Goal: Navigation & Orientation: Find specific page/section

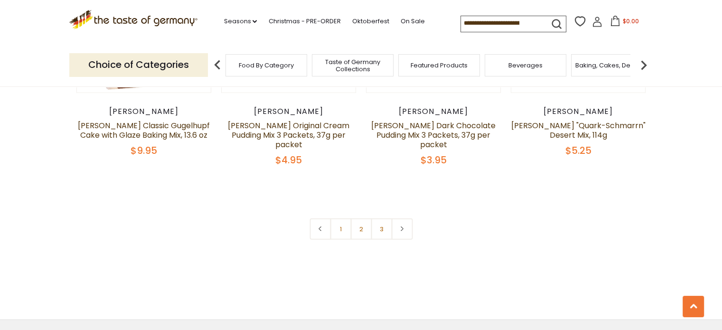
scroll to position [2080, 0]
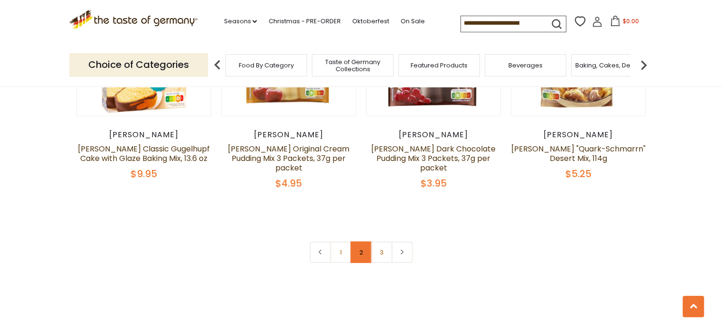
click at [360, 242] on link "2" at bounding box center [360, 252] width 21 height 21
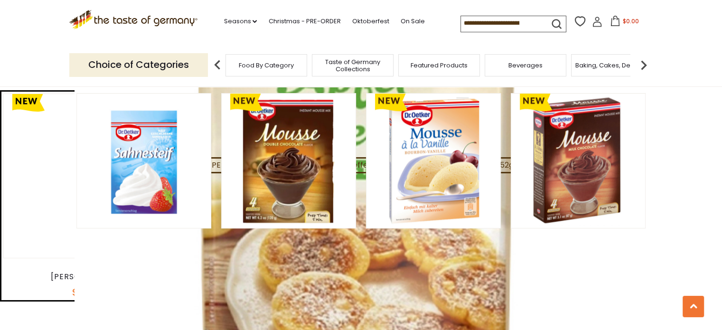
scroll to position [124, 0]
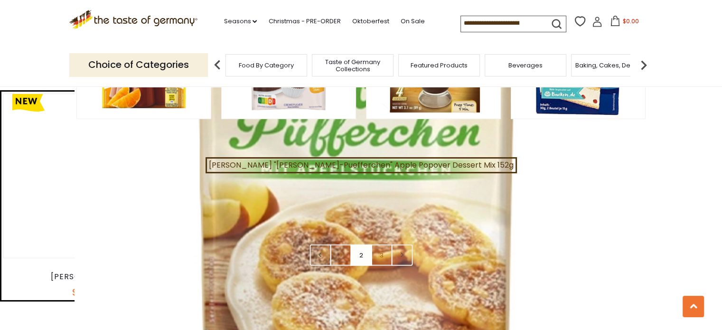
scroll to position [2079, 0]
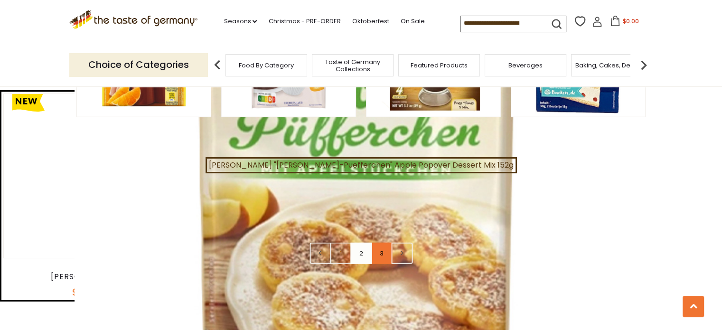
click at [382, 242] on link "3" at bounding box center [381, 252] width 21 height 21
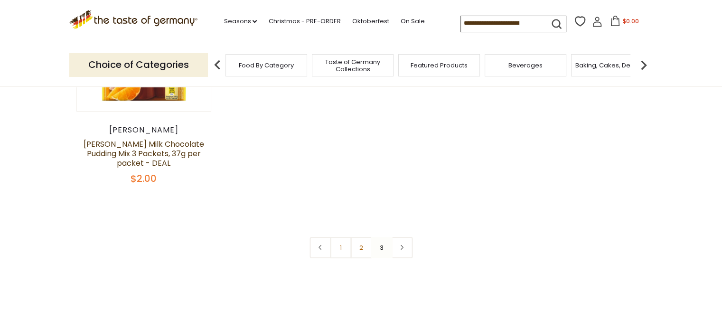
scroll to position [124, 0]
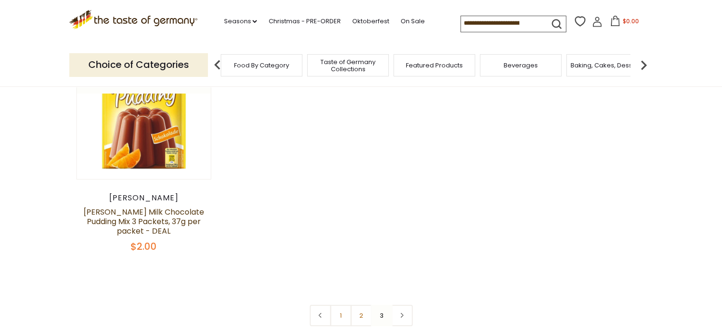
click at [270, 67] on span "Food By Category" at bounding box center [261, 65] width 55 height 7
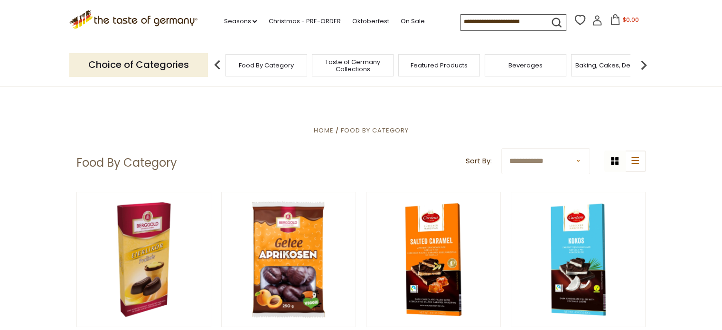
click at [597, 67] on span "Baking, Cakes, Desserts" at bounding box center [612, 65] width 74 height 7
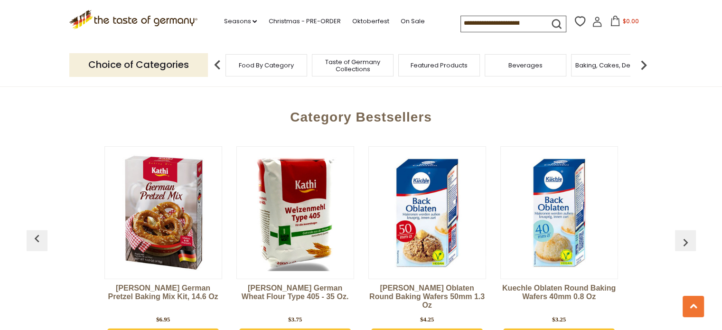
scroll to position [2486, 0]
